Goal: Task Accomplishment & Management: Manage account settings

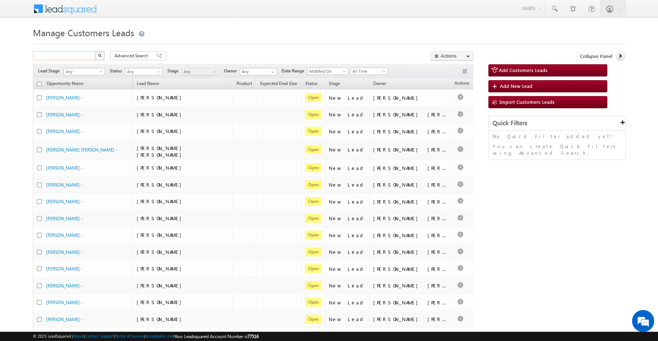
drag, startPoint x: 84, startPoint y: 55, endPoint x: 85, endPoint y: 58, distance: 4.0
click at [85, 55] on input "text" at bounding box center [64, 55] width 63 height 9
paste input "871894"
type input "871894"
click at [95, 51] on button "button" at bounding box center [100, 55] width 10 height 9
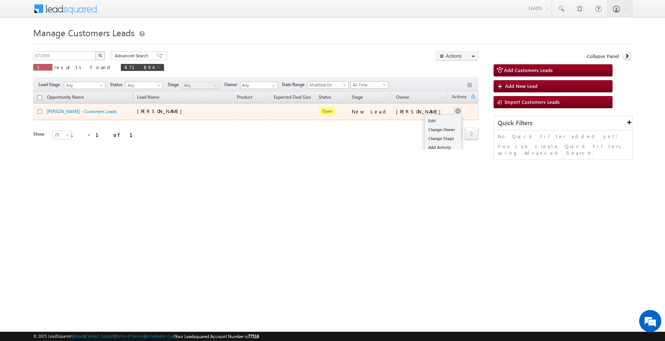
click at [455, 112] on div "Edit Change Owner Change Stage Add Activity Add Task Delete" at bounding box center [458, 112] width 12 height 10
click at [440, 119] on link "Edit" at bounding box center [442, 120] width 37 height 9
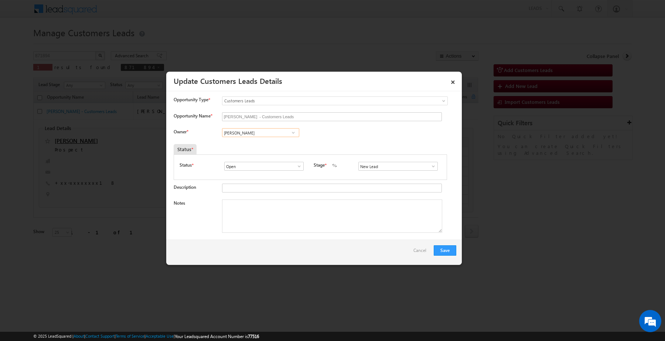
paste input "[PERSON_NAME][EMAIL_ADDRESS][PERSON_NAME][DOMAIN_NAME]"
type input "[PERSON_NAME][EMAIL_ADDRESS][PERSON_NAME][DOMAIN_NAME]"
click at [369, 171] on input "New Lead" at bounding box center [397, 166] width 79 height 9
click at [370, 177] on link "Sales Marked" at bounding box center [397, 175] width 79 height 8
type input "Sales Marked"
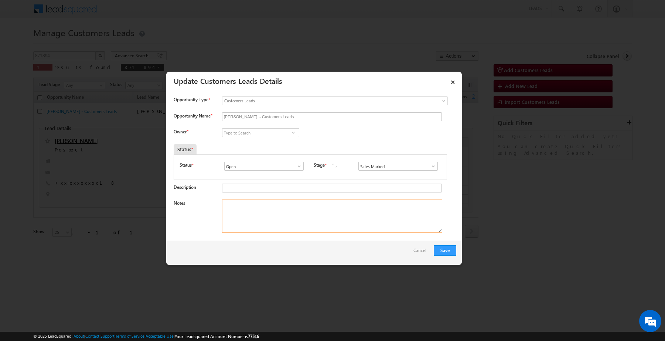
click at [281, 220] on textarea "Notes" at bounding box center [332, 215] width 220 height 33
click at [318, 223] on textarea "Notes" at bounding box center [332, 215] width 220 height 33
paste textarea "[PERSON_NAME]/ Construction / 10 lakh / Income-2.50 lakh / Customer is self-emp…"
type textarea "[PERSON_NAME]/ Construction / 10 lakh / Income-2.50 lakh / Customer is self-emp…"
drag, startPoint x: 439, startPoint y: 239, endPoint x: 444, endPoint y: 246, distance: 8.5
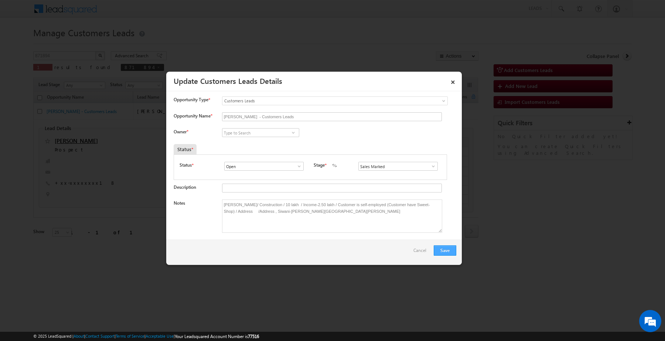
click at [439, 241] on div "Save Cancel" at bounding box center [313, 252] width 295 height 25
click at [445, 248] on button "Save" at bounding box center [445, 250] width 23 height 10
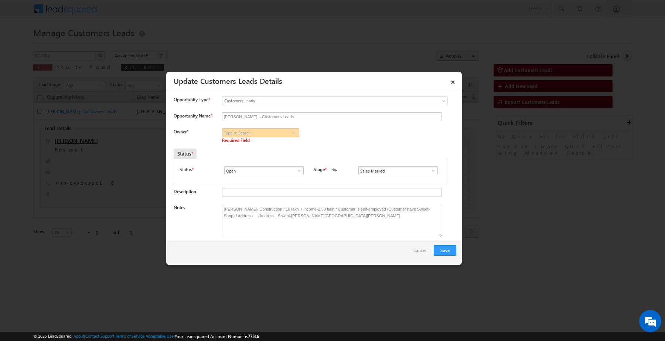
click at [276, 136] on input at bounding box center [260, 132] width 77 height 9
paste input ".[PERSON_NAME][EMAIL_ADDRESS][DOMAIN_NAME]"
click at [254, 147] on span "[PERSON_NAME][EMAIL_ADDRESS][PERSON_NAME][DOMAIN_NAME]" at bounding box center [258, 147] width 66 height 6
type input "[PERSON_NAME]"
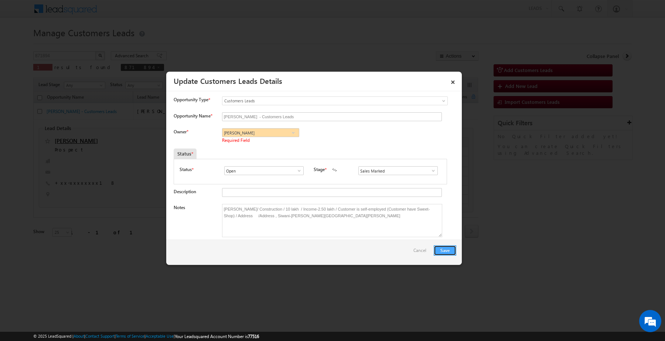
click at [441, 249] on button "Save" at bounding box center [445, 250] width 23 height 10
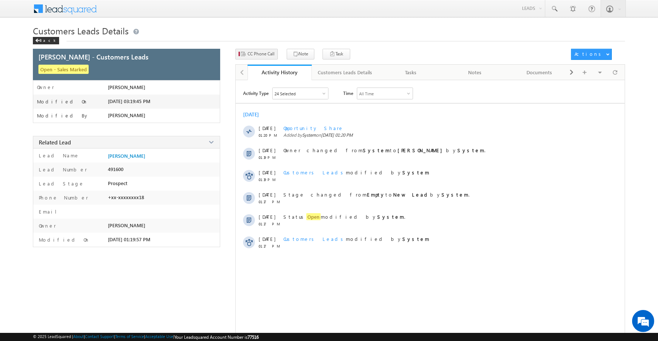
click at [260, 49] on div "× Close × Close Customers Leads Details Back SURENDER KUMAR - Customers Leads" at bounding box center [329, 187] width 592 height 325
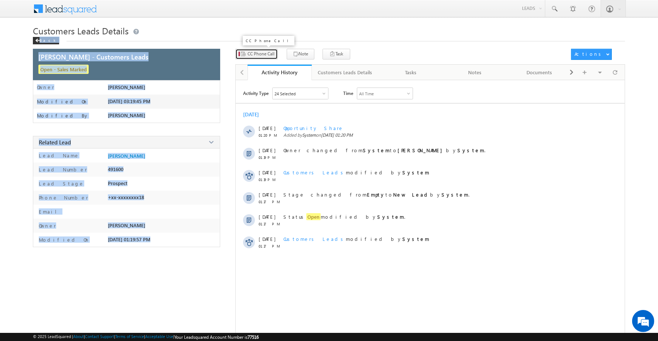
click at [260, 51] on span "CC Phone Call" at bounding box center [260, 54] width 27 height 7
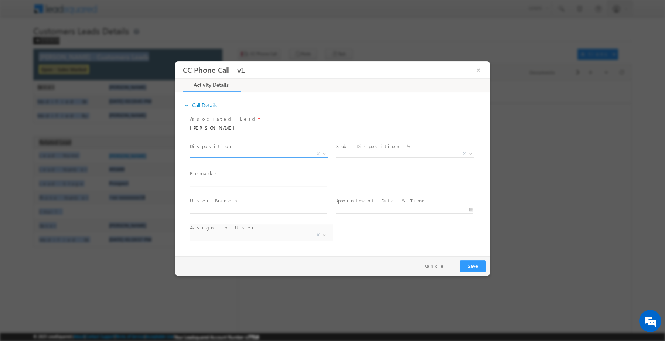
click at [291, 157] on span "X" at bounding box center [259, 154] width 138 height 7
select select "lalit.singh1@sgrlimited.in"
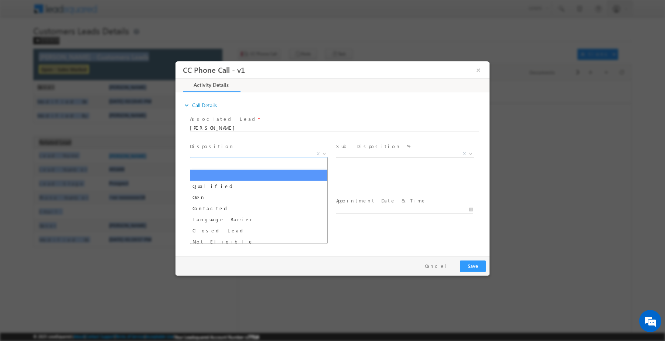
click at [285, 151] on span "X" at bounding box center [259, 153] width 138 height 7
type input "q"
select select "Qualified"
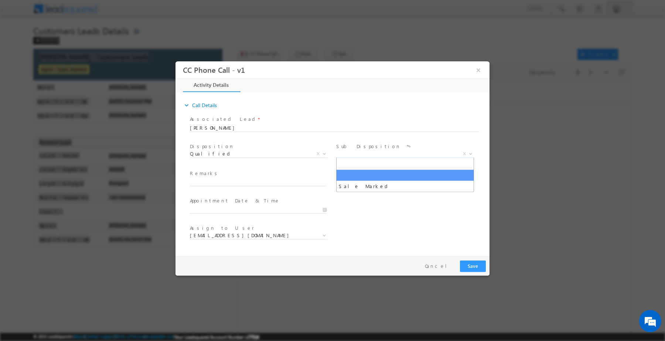
click at [410, 153] on span "X" at bounding box center [405, 153] width 138 height 7
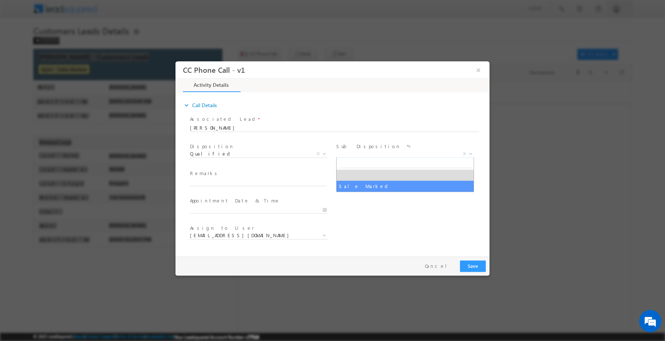
select select "Sale Marked"
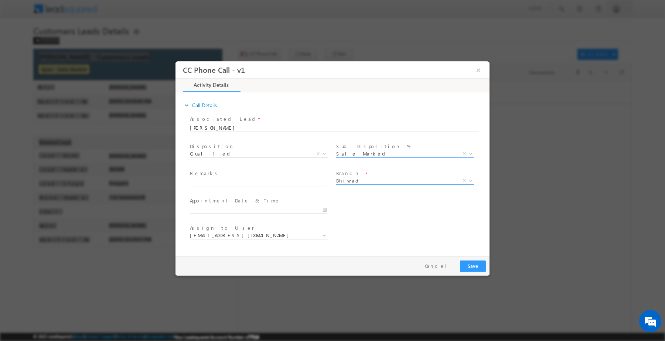
click at [392, 178] on span "Bhiwadi" at bounding box center [396, 180] width 120 height 7
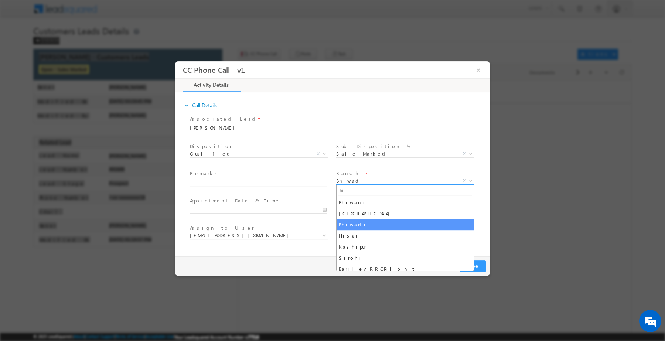
type input "his"
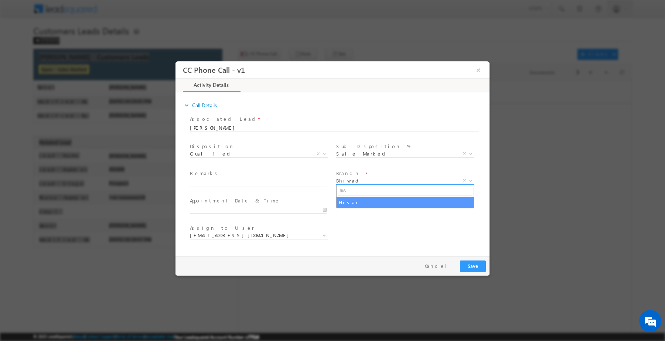
select select "Hisar"
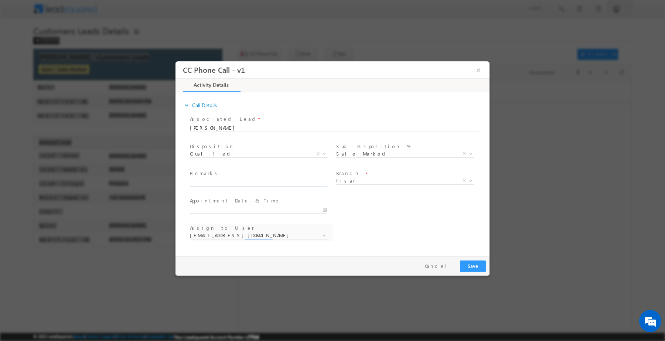
click at [293, 182] on input "text" at bounding box center [258, 181] width 137 height 7
paste input "[PERSON_NAME][EMAIL_ADDRESS][PERSON_NAME][DOMAIN_NAME]"
type input "[PERSON_NAME][EMAIL_ADDRESS][PERSON_NAME][DOMAIN_NAME]"
select select "amit.ramavtar@sgrlimited.in"
type input "[PERSON_NAME][EMAIL_ADDRESS][PERSON_NAME][DOMAIN_NAME]"
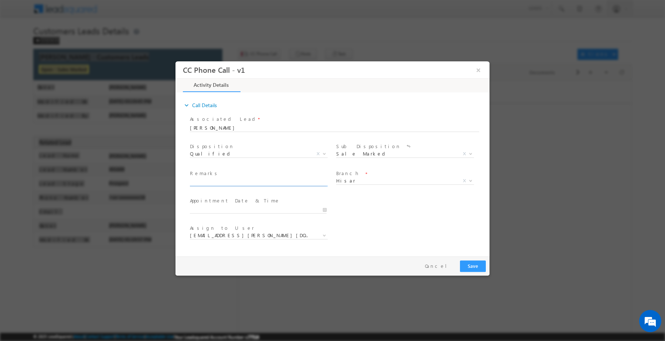
paste input "[PERSON_NAME]/ Construction / 10 lakh / Income-2.50 lakh / Customer is self-emp…"
type input "[PERSON_NAME]/ Construction / 10 lakh / Income-2.50 lakh / Customer is self-emp…"
click at [472, 270] on button "Save" at bounding box center [473, 265] width 26 height 11
